Goal: Task Accomplishment & Management: Use online tool/utility

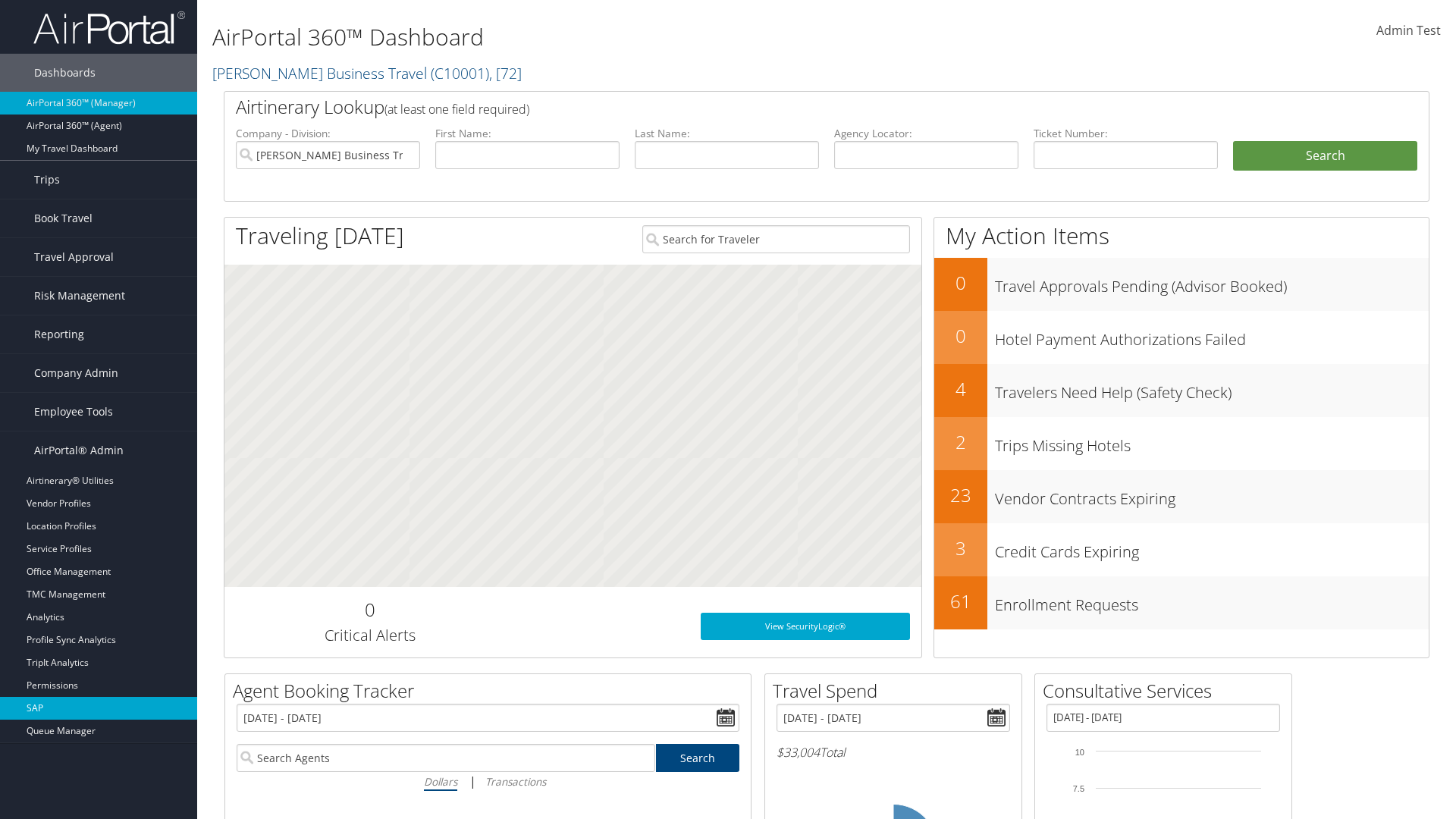
click at [99, 709] on link "SAP" at bounding box center [99, 708] width 197 height 23
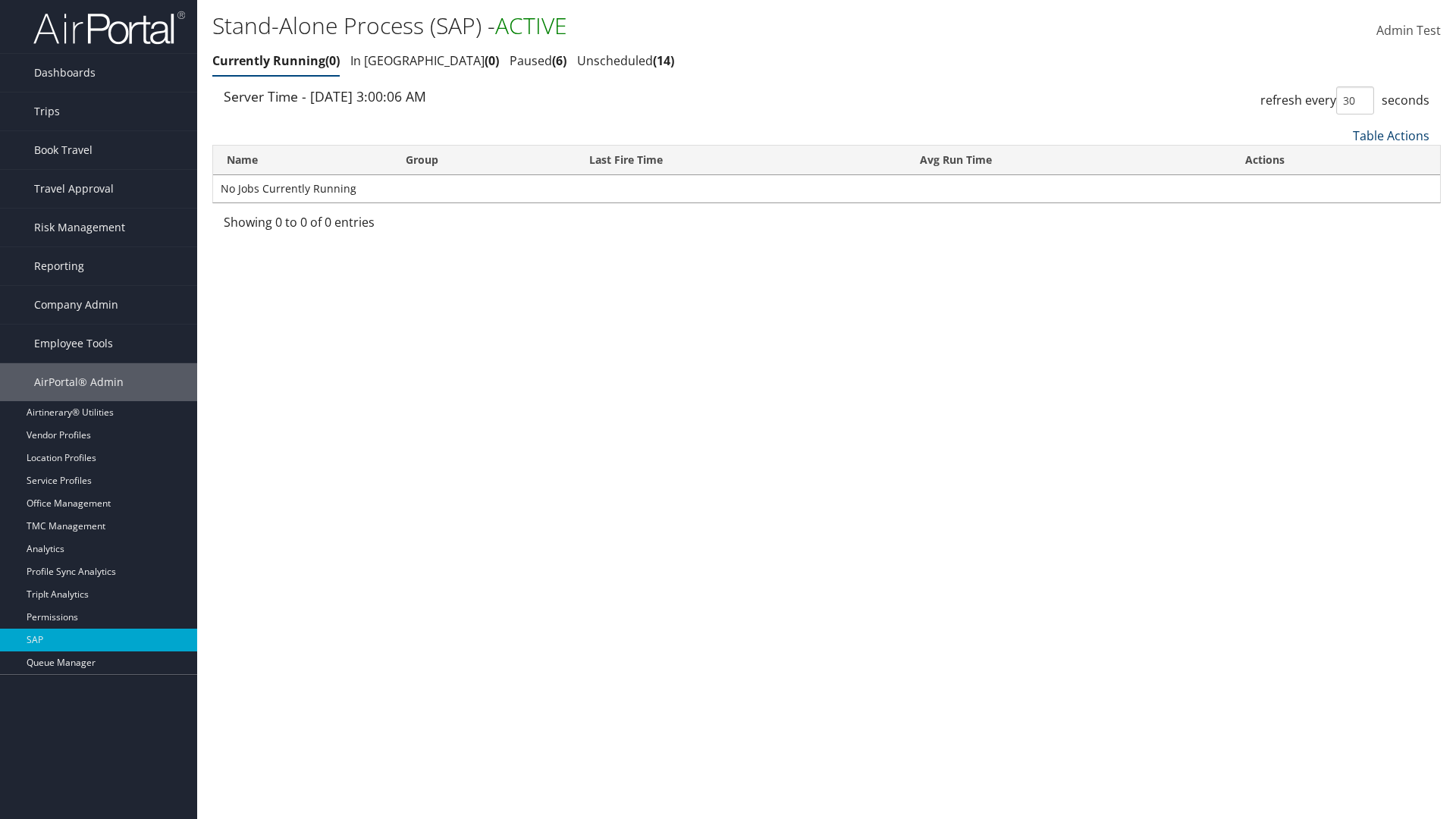
click at [1391, 135] on link "Table Actions" at bounding box center [1391, 136] width 77 height 17
click at [1340, 184] on link "New Record" at bounding box center [1340, 185] width 199 height 26
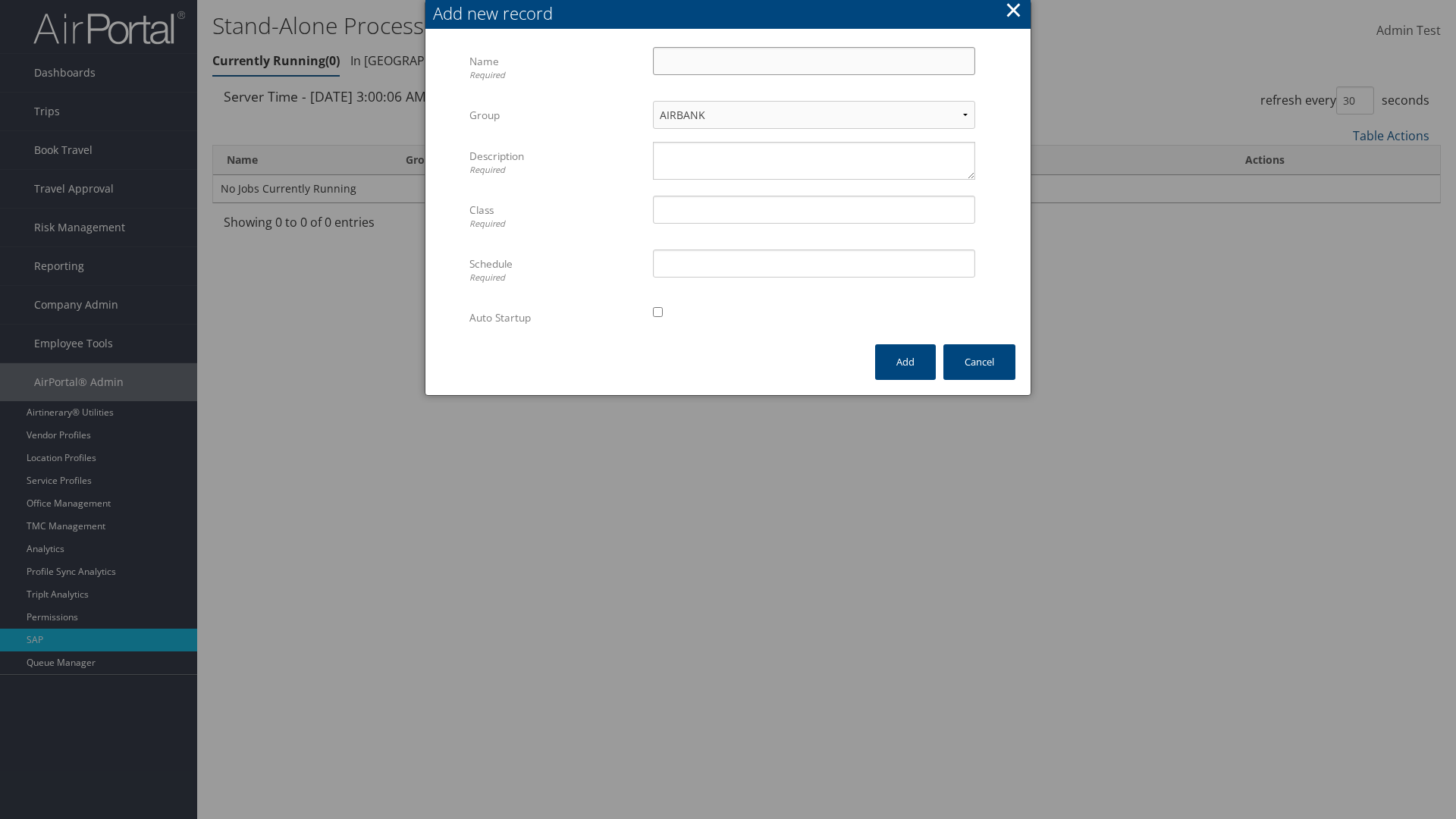
click at [814, 61] on input "Name Required" at bounding box center [814, 61] width 322 height 28
type input "ProfileImportJob"
click at [814, 161] on textarea "Description Required" at bounding box center [814, 160] width 322 height 38
type textarea "Test"
click at [814, 209] on input "Class Required" at bounding box center [814, 209] width 322 height 28
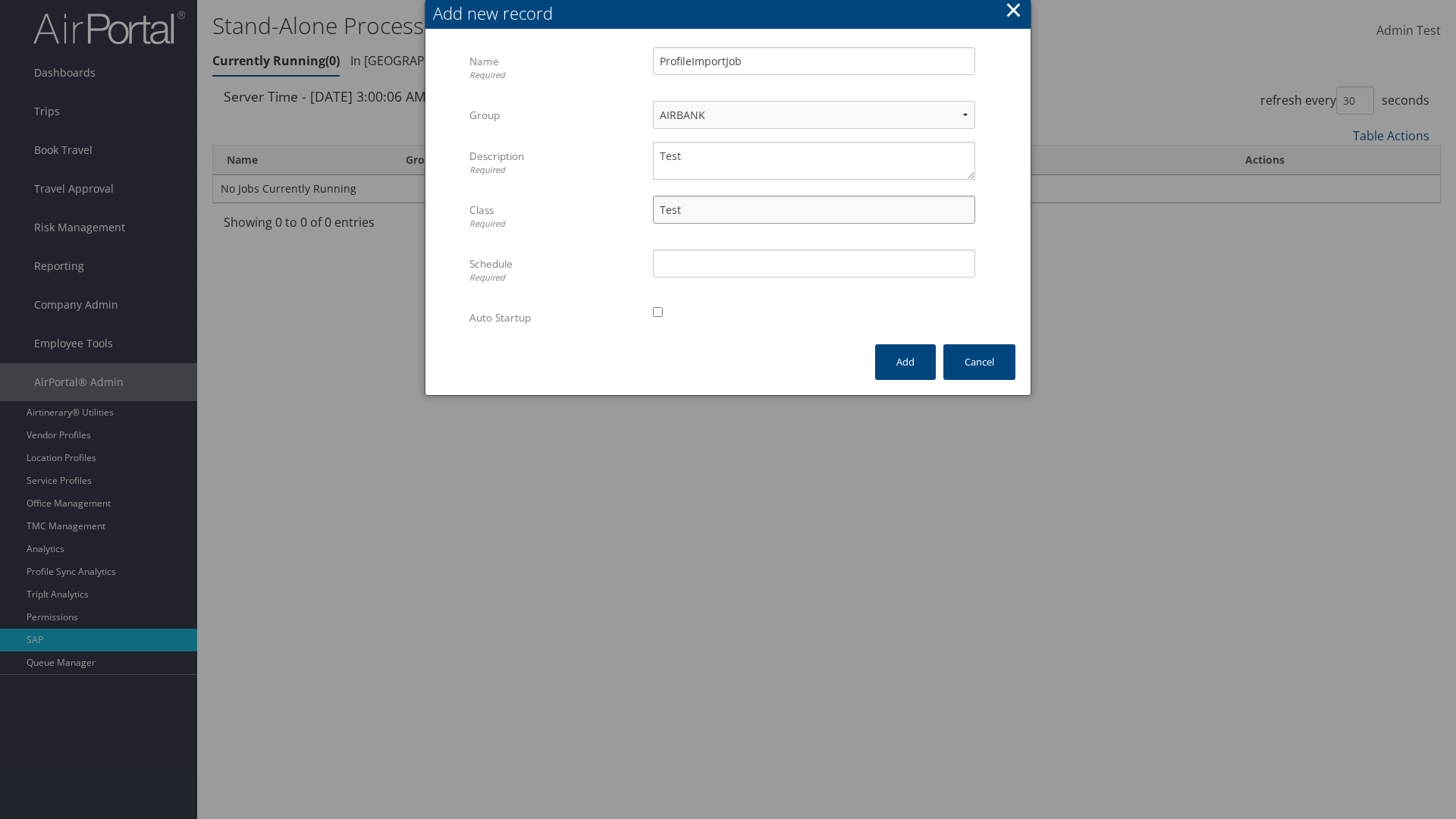
type input "Test"
click at [814, 263] on input "Schedule Required" at bounding box center [814, 263] width 322 height 28
type input "Test"
click at [657, 312] on input "checkbox" at bounding box center [658, 312] width 10 height 10
checkbox input "true"
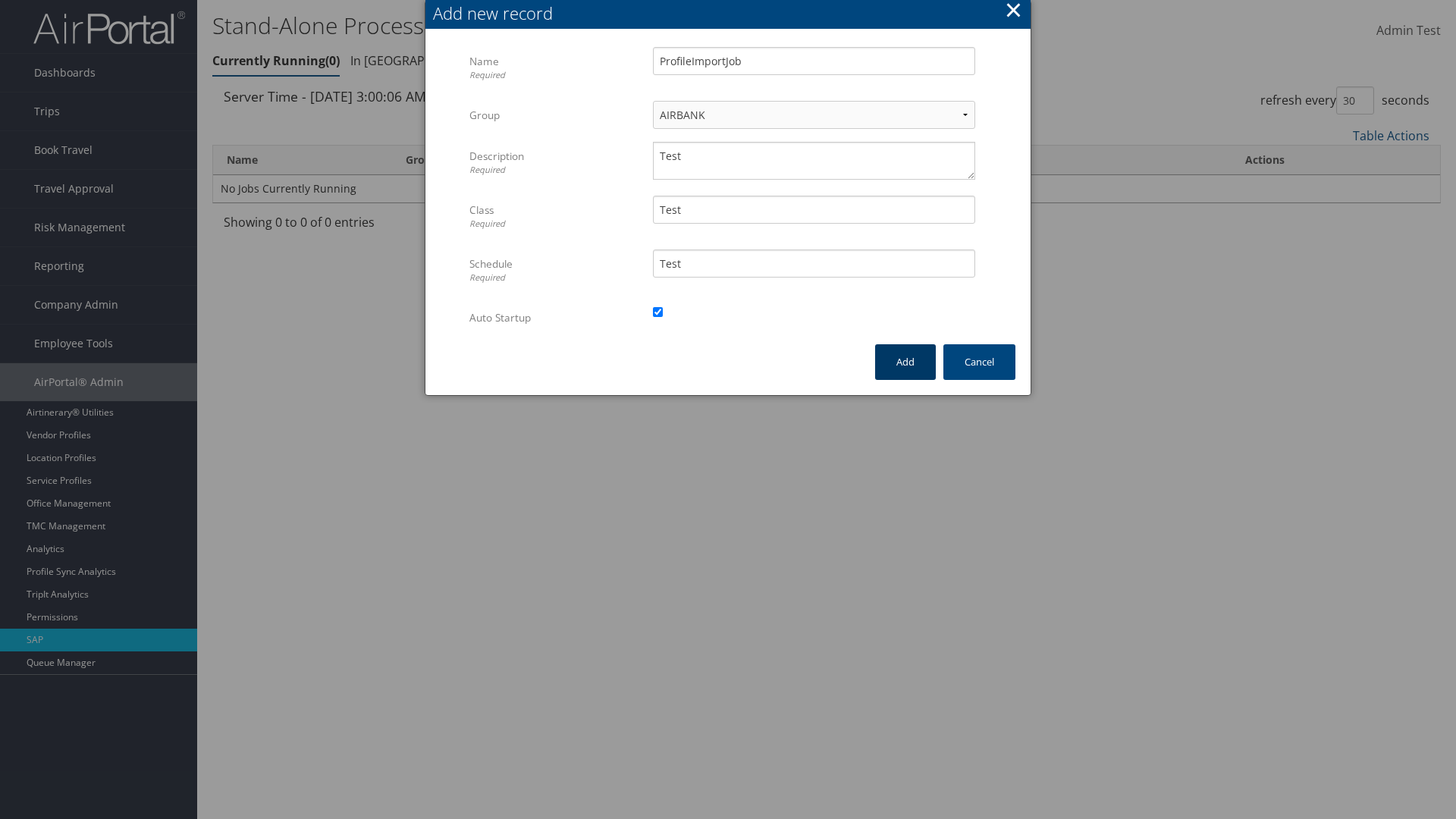
click at [905, 362] on button "Add" at bounding box center [906, 362] width 61 height 35
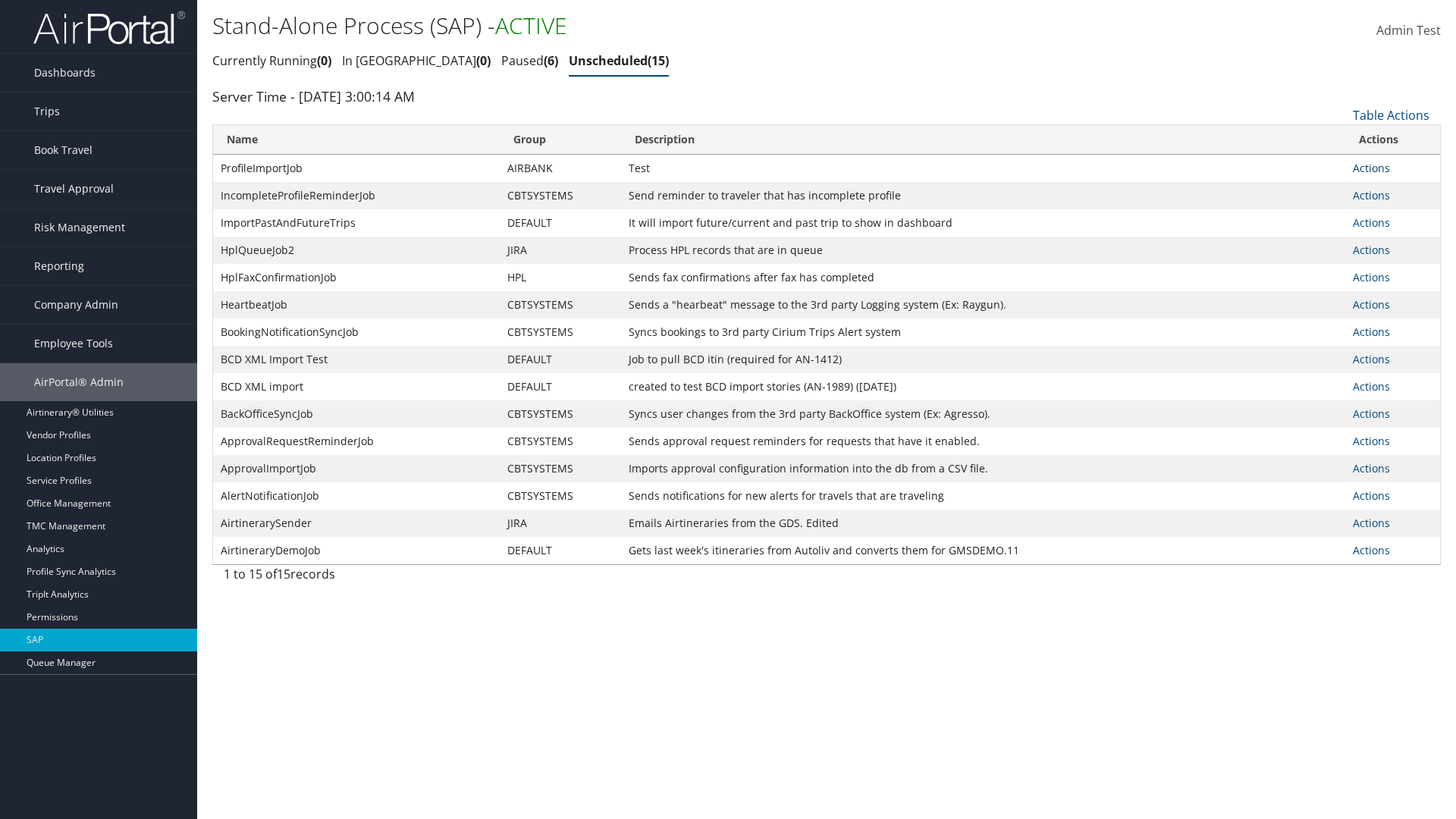
click at [1372, 168] on link "Actions" at bounding box center [1372, 168] width 37 height 14
click at [1393, 242] on link "Delete Job" at bounding box center [1393, 242] width 78 height 26
